Goal: Find specific page/section: Find specific page/section

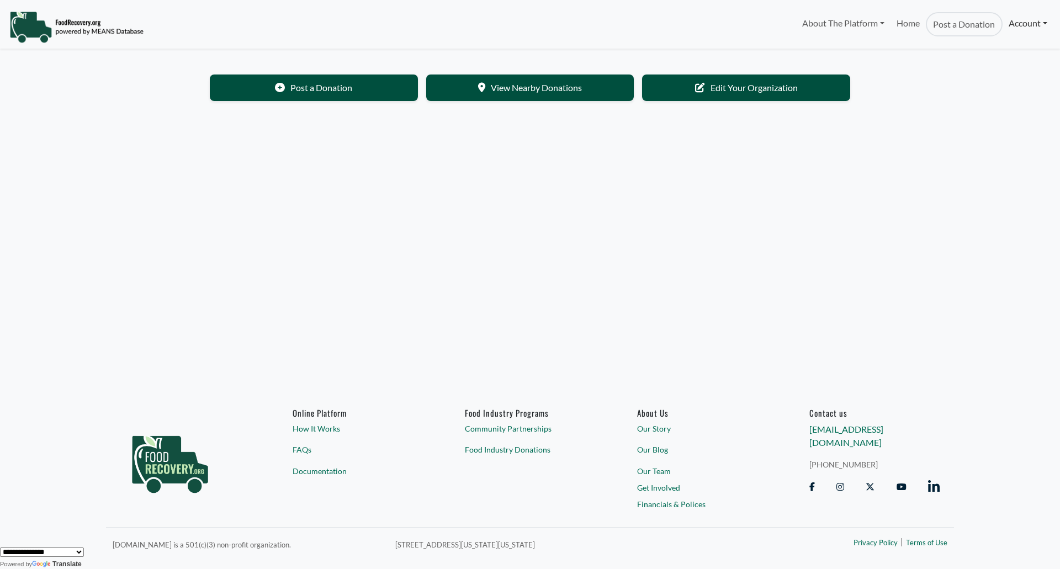
click at [1025, 23] on link "Account" at bounding box center [1028, 23] width 51 height 22
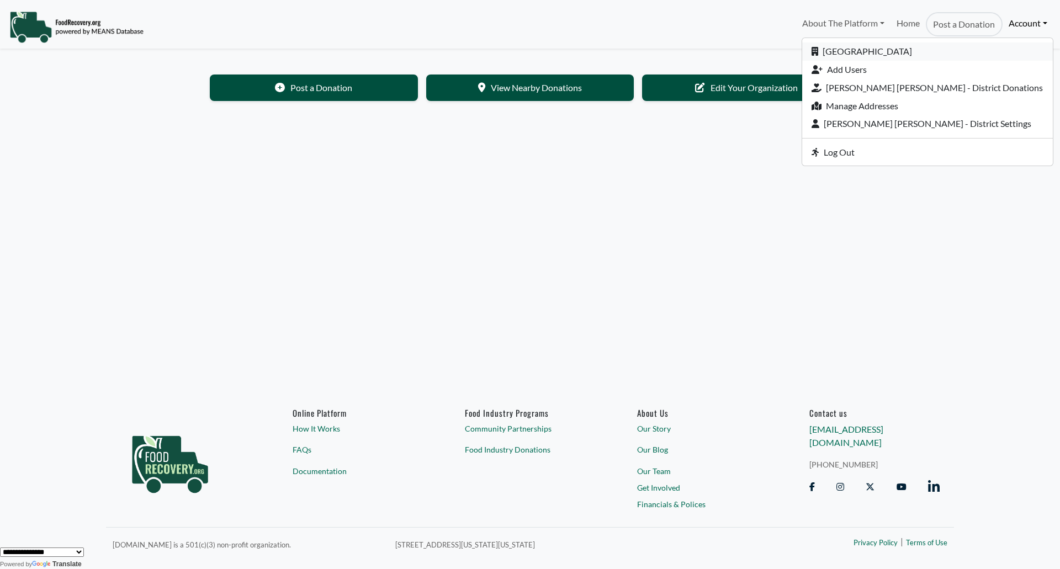
click at [978, 50] on link "[GEOGRAPHIC_DATA]" at bounding box center [927, 52] width 251 height 18
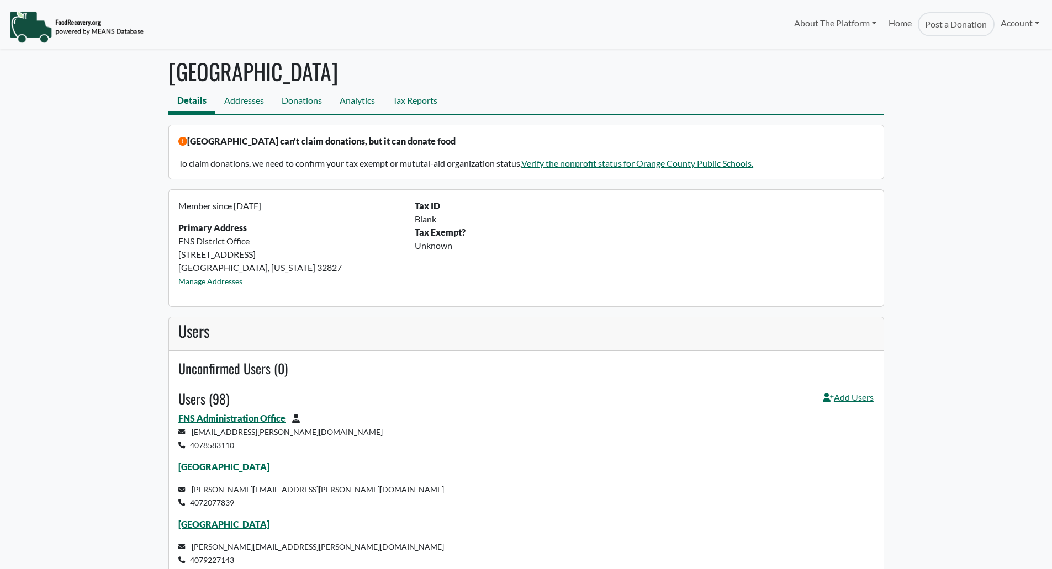
select select "Language Translate Widget"
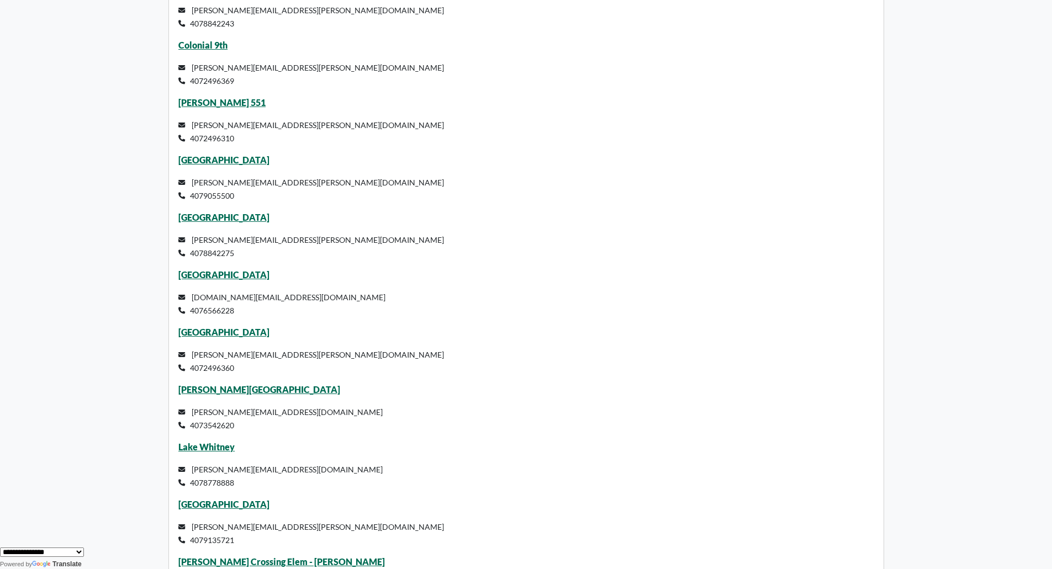
scroll to position [3865, 0]
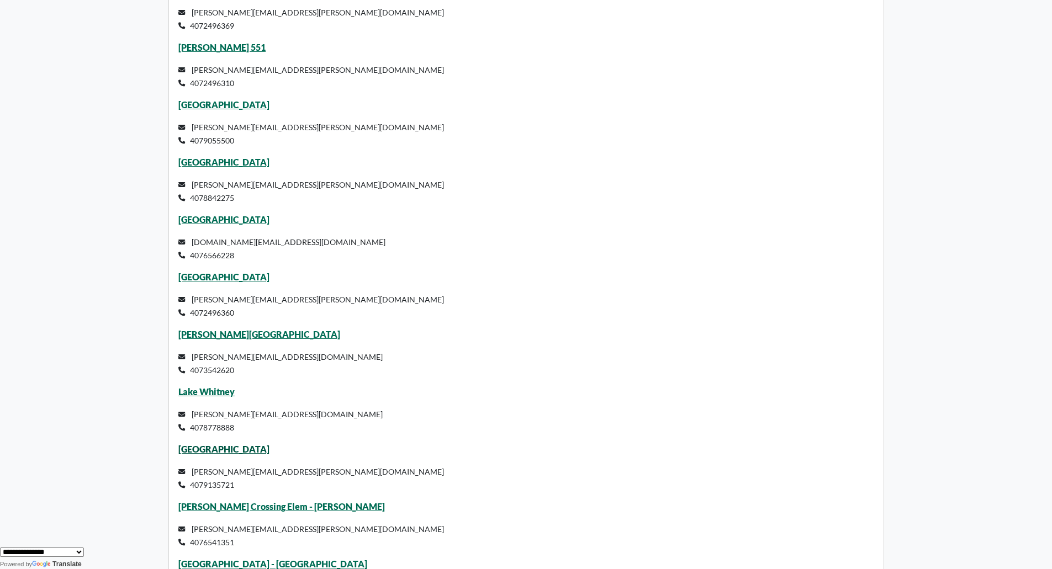
click at [208, 451] on link "[GEOGRAPHIC_DATA]" at bounding box center [223, 449] width 91 height 10
click at [212, 449] on link "[GEOGRAPHIC_DATA]" at bounding box center [223, 449] width 91 height 10
